Goal: Communication & Community: Answer question/provide support

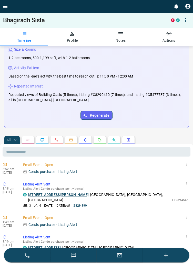
click at [119, 259] on icon "button" at bounding box center [120, 256] width 6 height 6
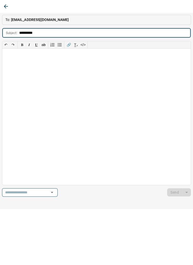
type input "*********"
click at [13, 57] on div at bounding box center [96, 117] width 188 height 136
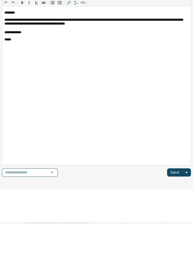
click at [177, 213] on button "Send" at bounding box center [174, 215] width 15 height 8
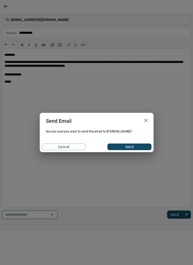
click at [140, 149] on button "Send" at bounding box center [129, 147] width 44 height 7
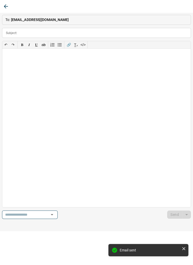
click at [8, 6] on icon "button" at bounding box center [6, 6] width 6 height 6
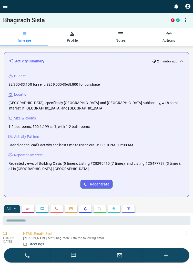
click at [9, 6] on button "Open drawer" at bounding box center [5, 6] width 10 height 13
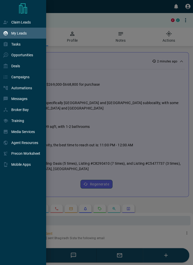
click at [18, 30] on div "My Leads" at bounding box center [15, 33] width 24 height 8
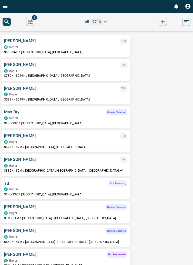
click at [7, 20] on icon "search button" at bounding box center [6, 21] width 4 height 4
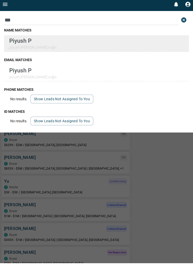
type input "***"
click at [23, 42] on p "Piyush P" at bounding box center [32, 42] width 47 height 7
